Goal: Book appointment/travel/reservation

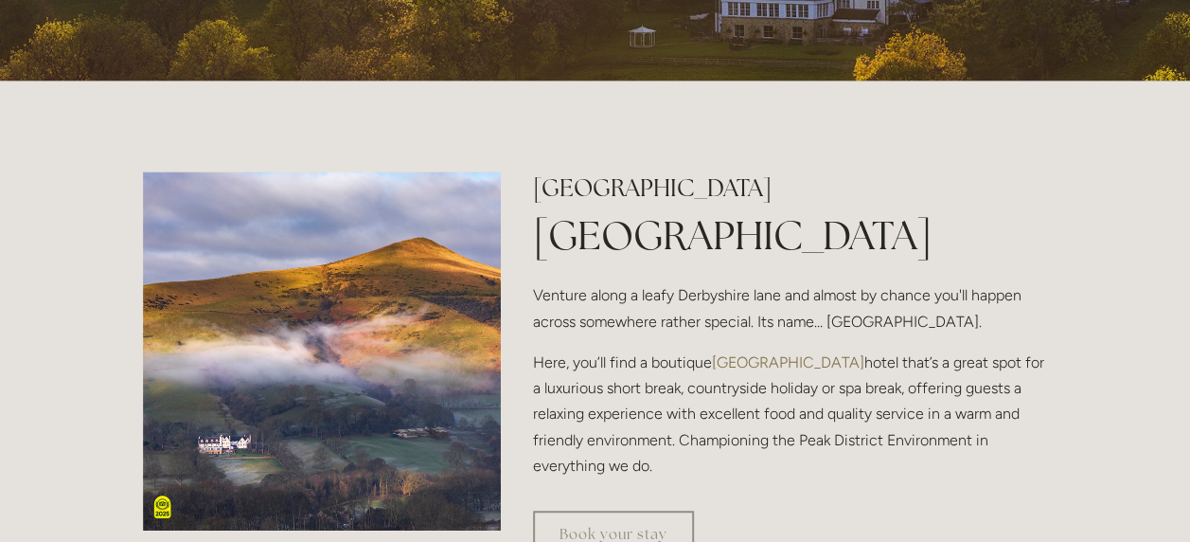
scroll to position [379, 0]
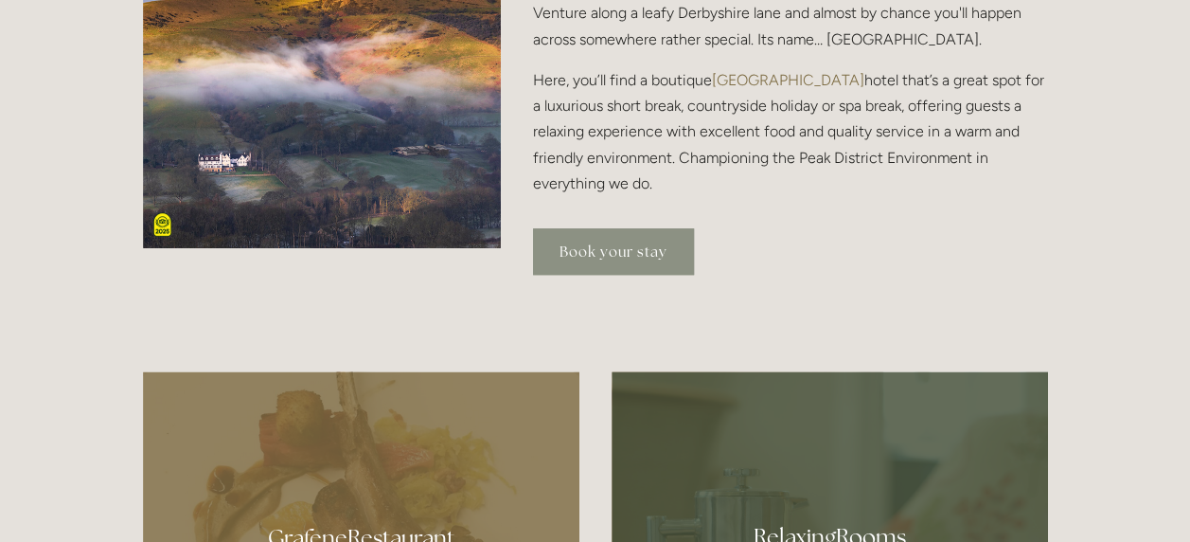
click at [589, 249] on link "Book your stay" at bounding box center [613, 251] width 161 height 46
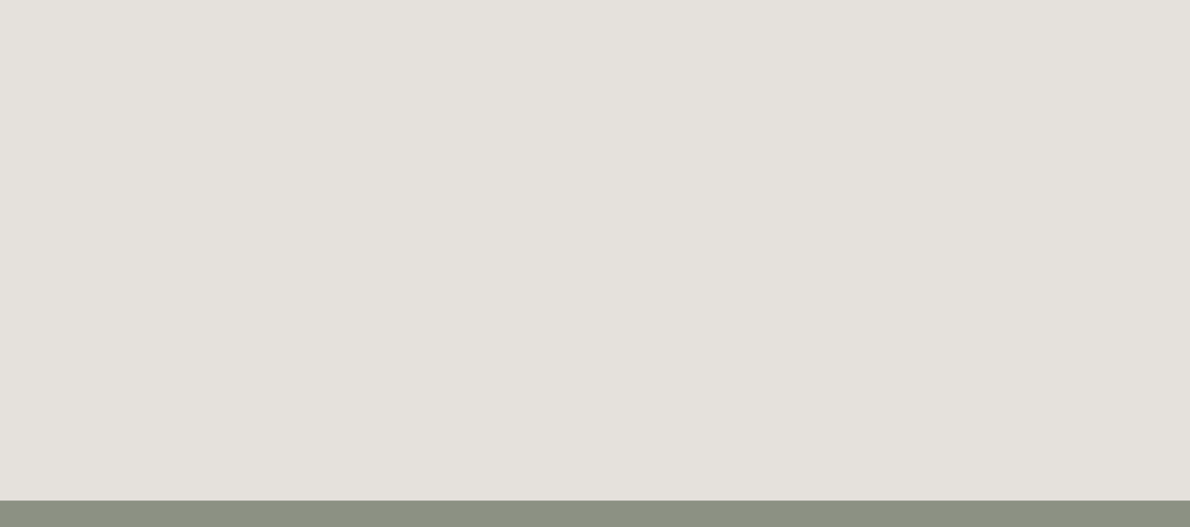
scroll to position [3487, 0]
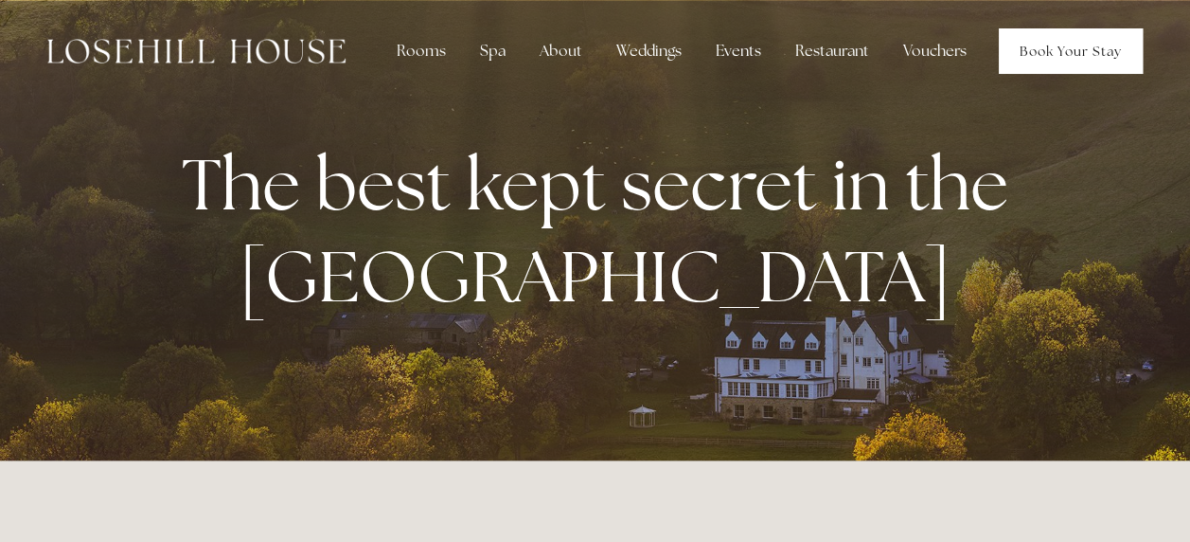
click at [1080, 36] on link "Book Your Stay" at bounding box center [1071, 50] width 144 height 45
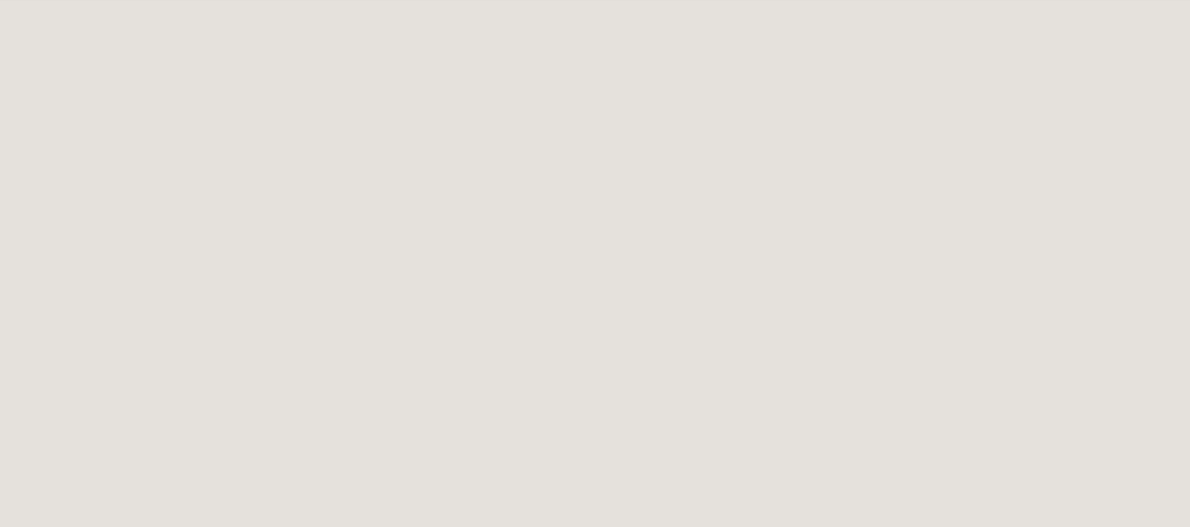
scroll to position [103, 0]
